Goal: Obtain resource: Download file/media

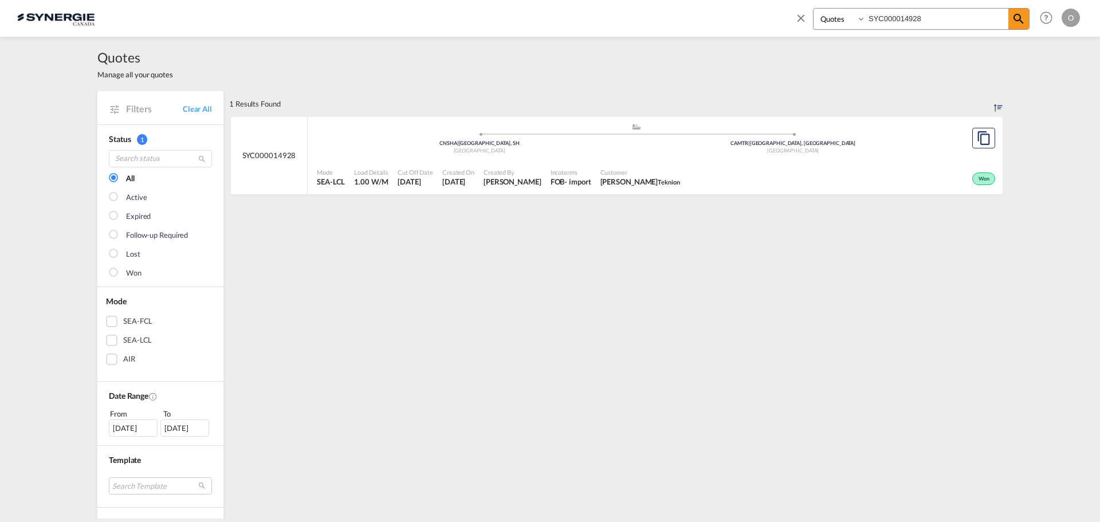
select select "Quotes"
drag, startPoint x: 0, startPoint y: 0, endPoint x: 564, endPoint y: 52, distance: 566.8
click at [564, 52] on md-content "Bookings Quotes Enquiries SYC000014928 Help Resources Product Release O My Prof…" at bounding box center [550, 261] width 1100 height 522
paste input "3616"
type input "SYC000013616"
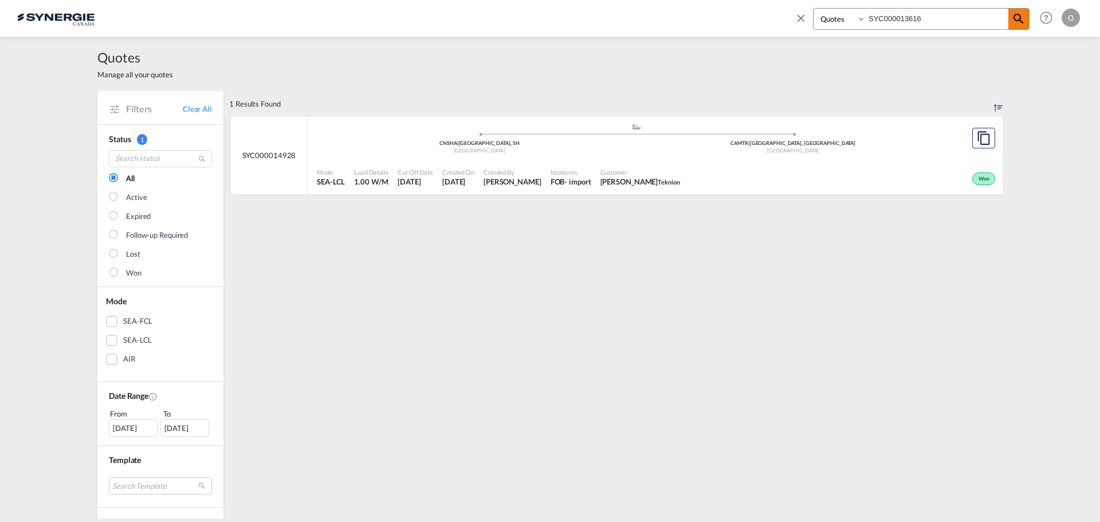
click at [1018, 13] on md-icon "icon-magnify" at bounding box center [1019, 19] width 14 height 14
click at [595, 157] on div ".a{fill:#aaa8ad;} .a{fill:#aaa8ad;} INNSA | Jawaharlal Nehru (Nhava Sheva) Indi…" at bounding box center [636, 141] width 639 height 37
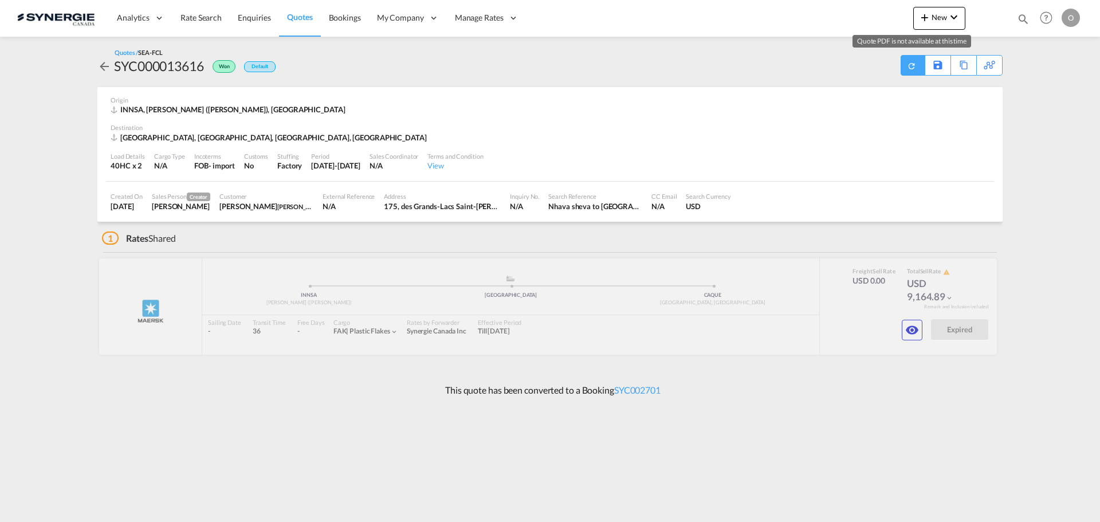
click at [908, 68] on md-icon "icon-refresh" at bounding box center [911, 65] width 13 height 13
click at [892, 65] on div "Download Quote" at bounding box center [890, 65] width 58 height 18
